Goal: Communication & Community: Answer question/provide support

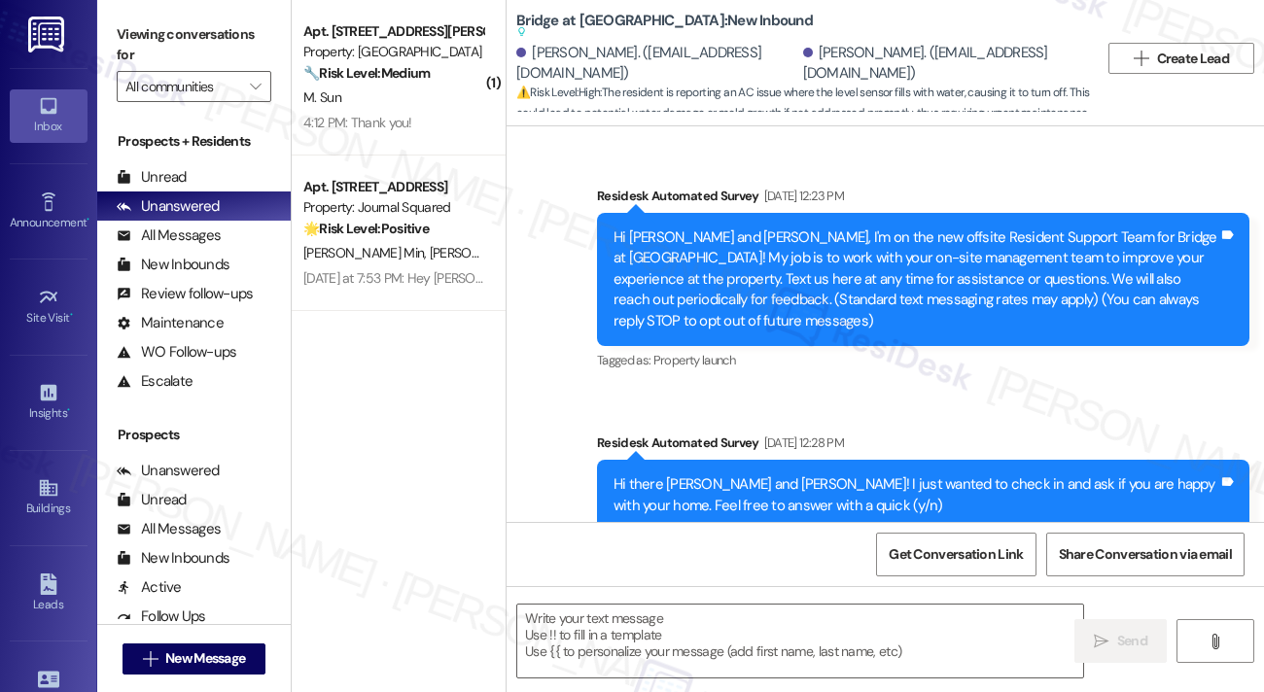
scroll to position [11609, 0]
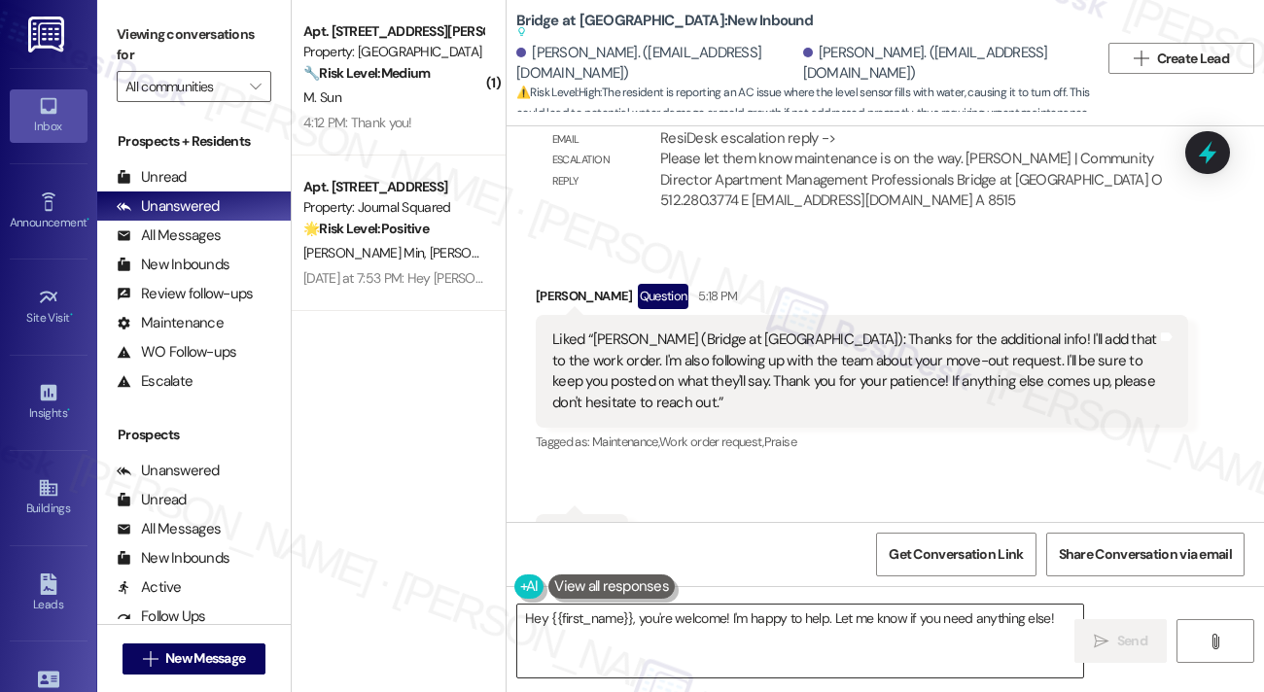
click at [685, 617] on textarea "Hey {{first_name}}, you're welcome! I'm happy to help. Let me know if you need …" at bounding box center [800, 641] width 566 height 73
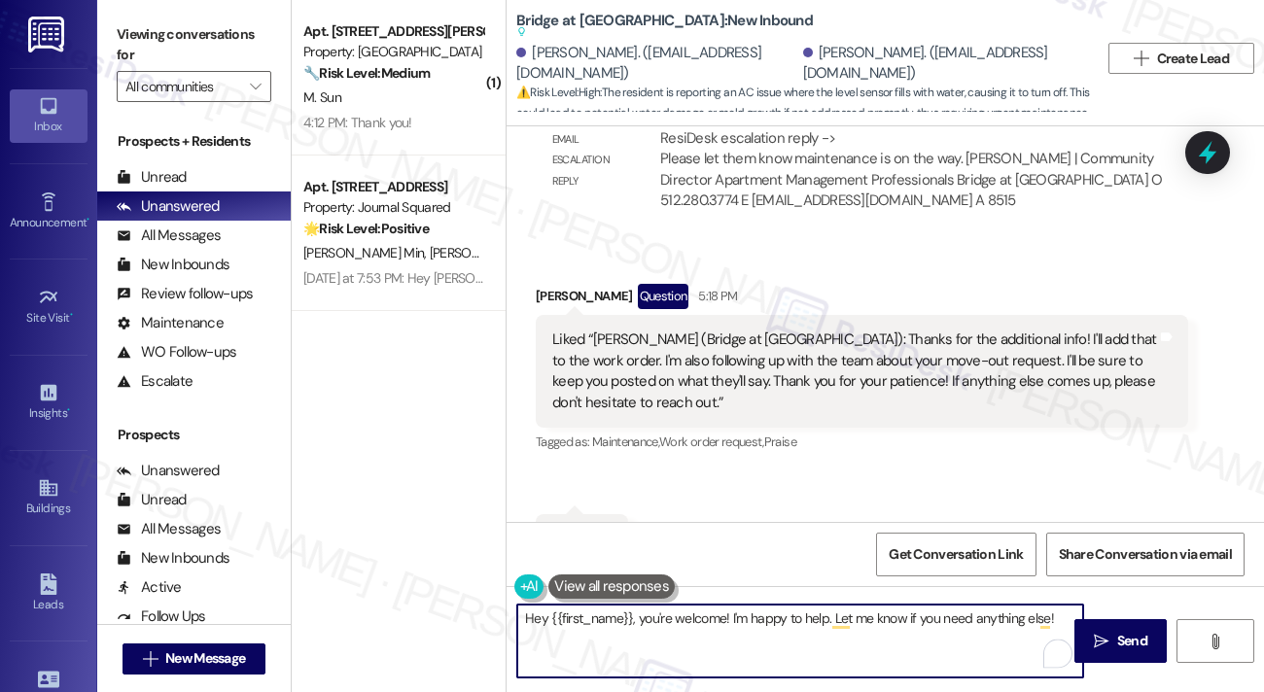
drag, startPoint x: 548, startPoint y: 617, endPoint x: 522, endPoint y: 617, distance: 26.3
click at [522, 617] on textarea "Hey {{first_name}}, you're welcome! I'm happy to help. Let me know if you need …" at bounding box center [800, 641] width 566 height 73
drag, startPoint x: 720, startPoint y: 620, endPoint x: 1050, endPoint y: 609, distance: 330.8
click at [1050, 609] on textarea "Hi {{first_name}}, you're welcome! I'm happy to help. Let me know if you need a…" at bounding box center [800, 641] width 566 height 73
paste textarea "maintenance is on the way."
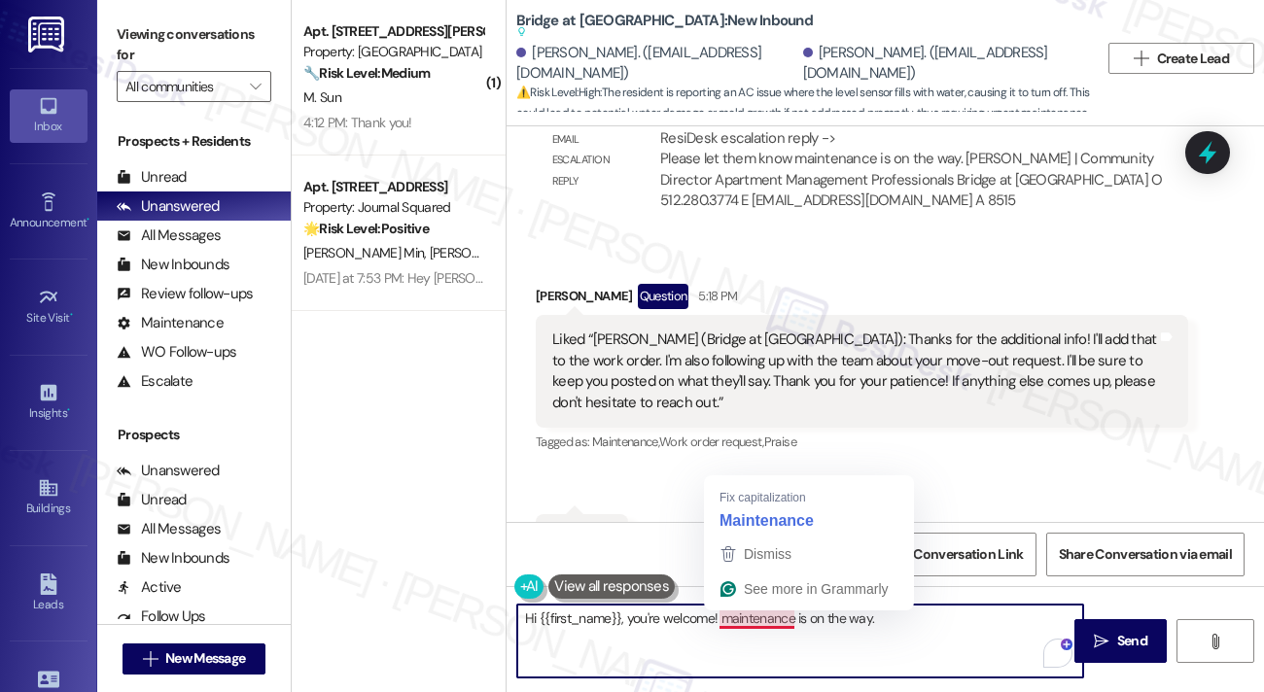
click at [718, 618] on textarea "Hi {{first_name}}, you're welcome! maintenance is on the way." at bounding box center [800, 641] width 566 height 73
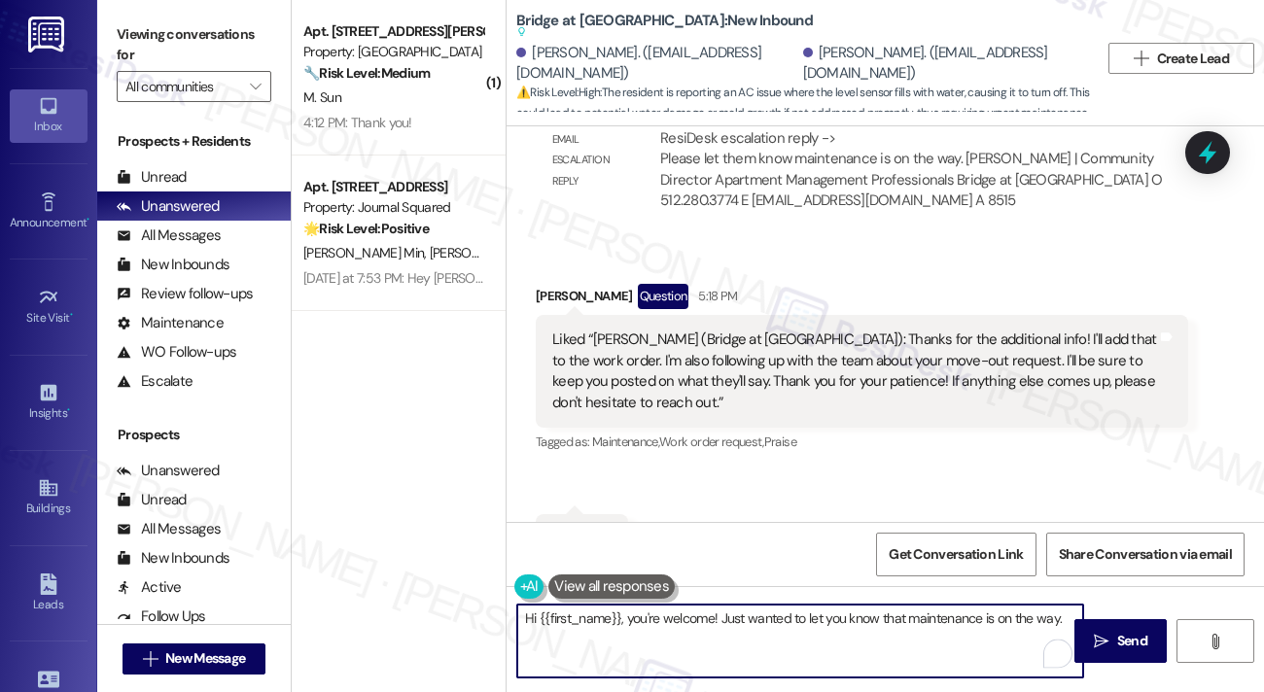
click at [1063, 618] on textarea "Hi {{first_name}}, you're welcome! Just wanted to let you know that maintenance…" at bounding box center [800, 641] width 566 height 73
drag, startPoint x: 631, startPoint y: 621, endPoint x: 428, endPoint y: 621, distance: 203.2
click at [428, 621] on div "( 1 ) Apt. [STREET_ADDRESS][PERSON_NAME] Property: [GEOGRAPHIC_DATA] 🔧 Risk Lev…" at bounding box center [778, 346] width 972 height 692
type textarea "You're welcome! Just wanted to let you know that maintenance is on the way."
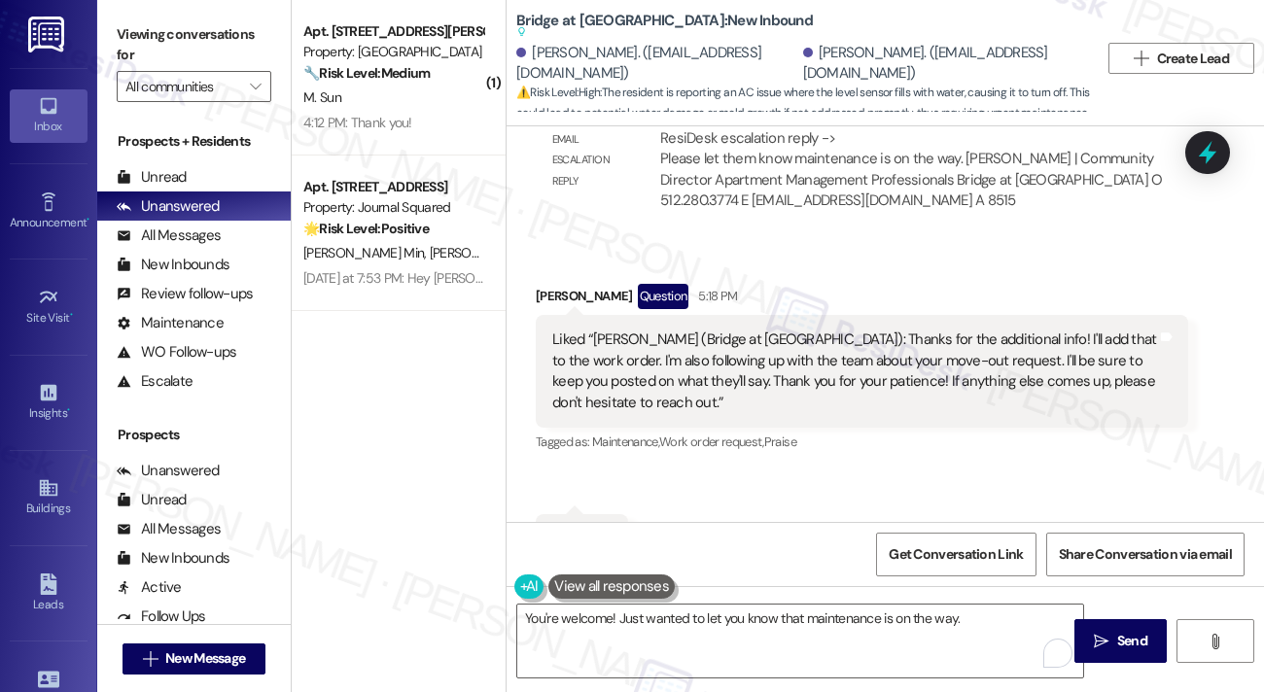
click at [551, 284] on div "[PERSON_NAME] Question 5:18 PM" at bounding box center [862, 299] width 652 height 31
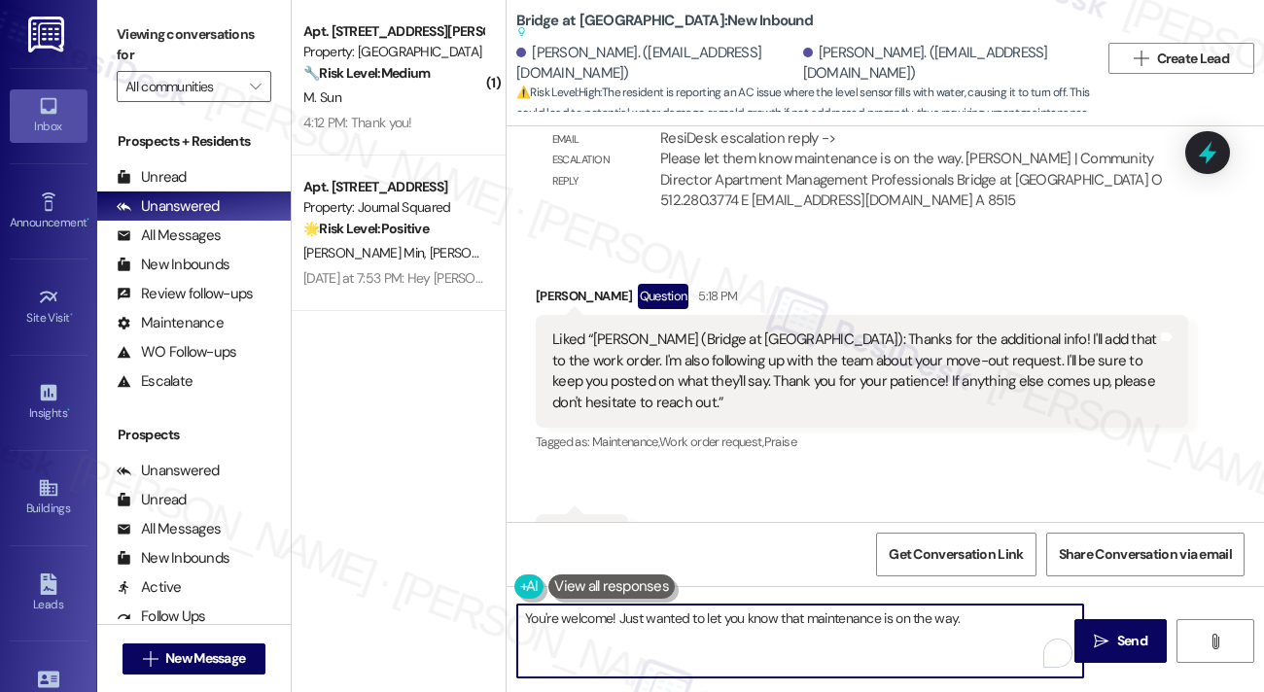
click at [1001, 618] on textarea "You're welcome! Just wanted to let you know that maintenance is on the way." at bounding box center [800, 641] width 566 height 73
click at [1120, 635] on span "Send" at bounding box center [1132, 641] width 30 height 20
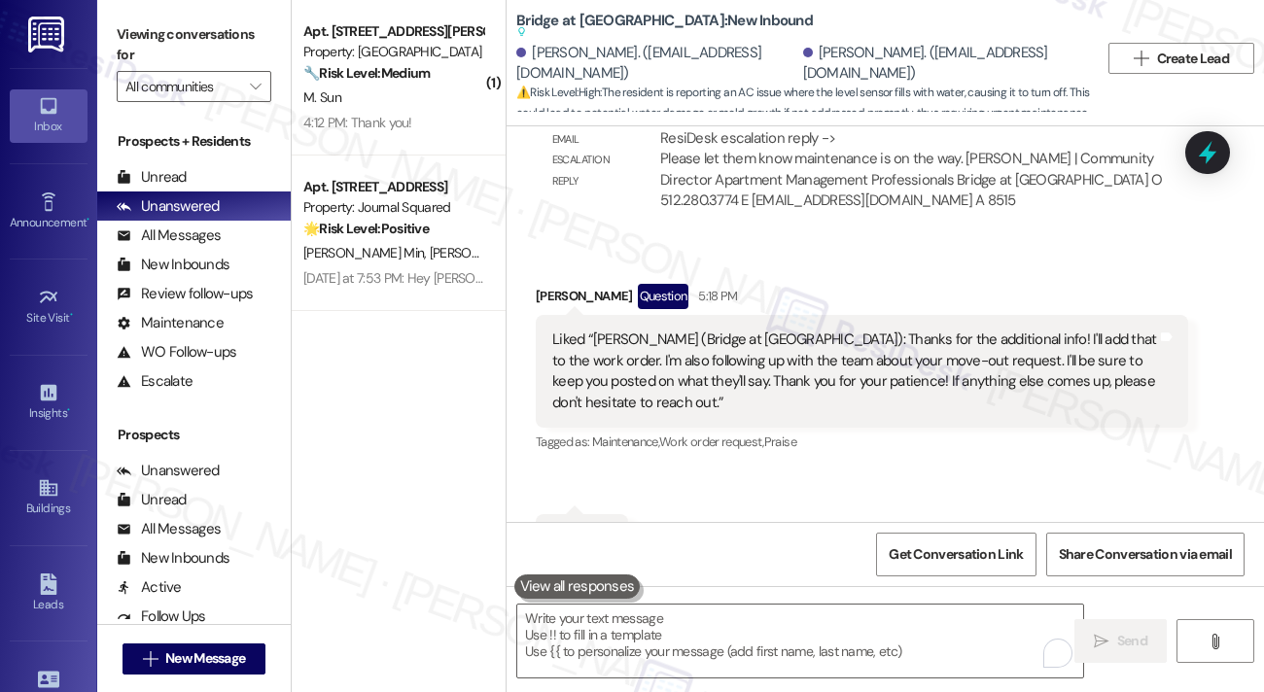
click at [616, 330] on div "Liked “[PERSON_NAME] (Bridge at [GEOGRAPHIC_DATA]): Thanks for the additional i…" at bounding box center [854, 372] width 605 height 84
click at [617, 330] on div "Liked “[PERSON_NAME] (Bridge at [GEOGRAPHIC_DATA]): Thanks for the additional i…" at bounding box center [854, 372] width 605 height 84
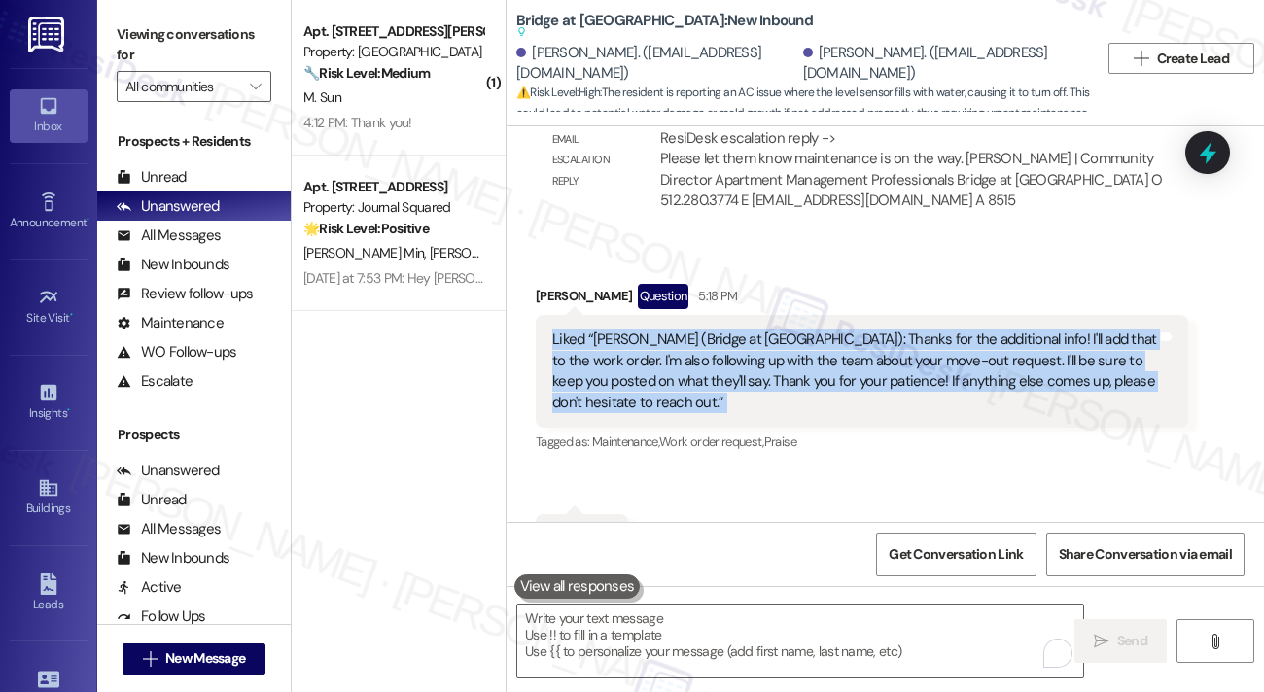
click at [617, 330] on div "Liked “[PERSON_NAME] (Bridge at [GEOGRAPHIC_DATA]): Thanks for the additional i…" at bounding box center [854, 372] width 605 height 84
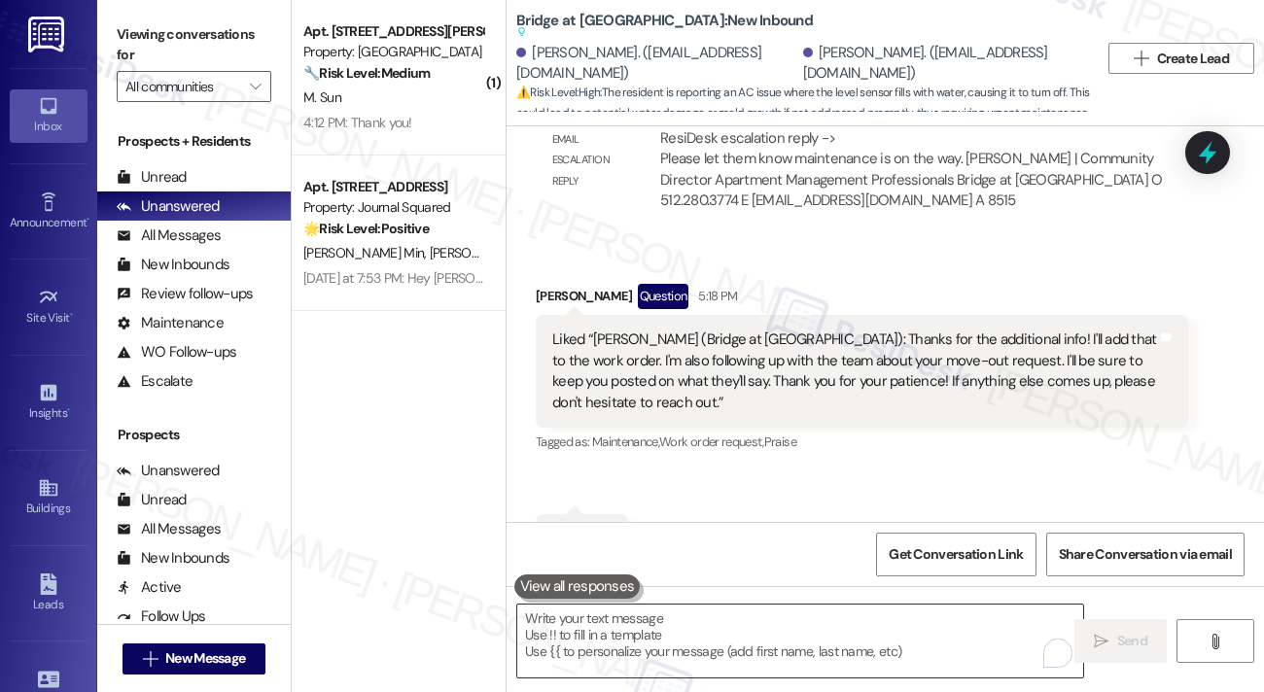
click at [666, 641] on textarea "To enrich screen reader interactions, please activate Accessibility in Grammarl…" at bounding box center [800, 641] width 566 height 73
